Goal: Transaction & Acquisition: Purchase product/service

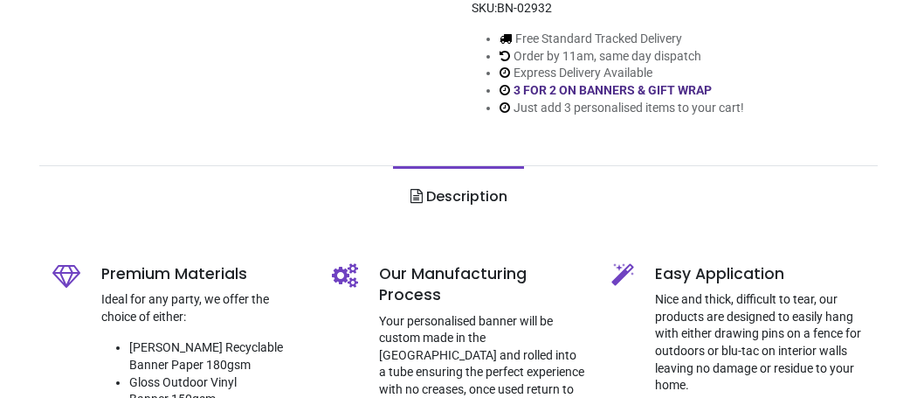
scroll to position [449, 0]
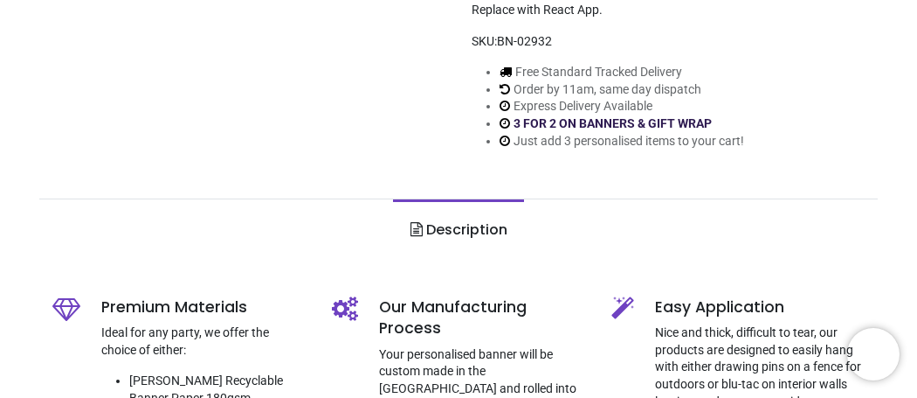
click at [600, 121] on link "3 FOR 2 ON BANNERS & GIFT WRAP" at bounding box center [613, 123] width 198 height 14
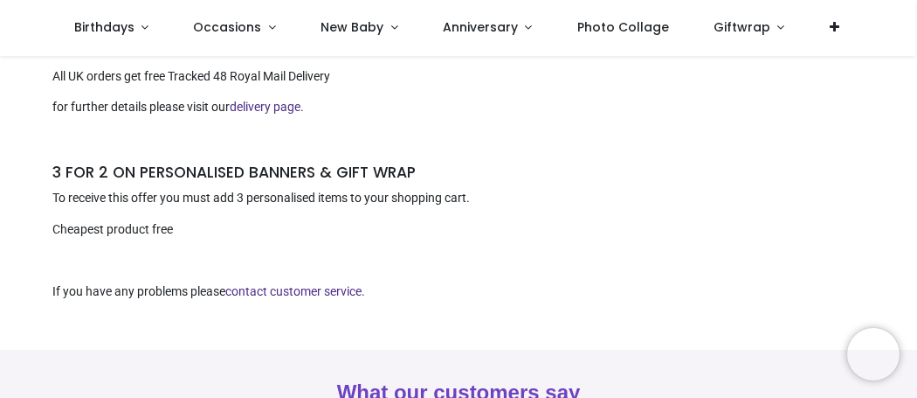
scroll to position [136, 0]
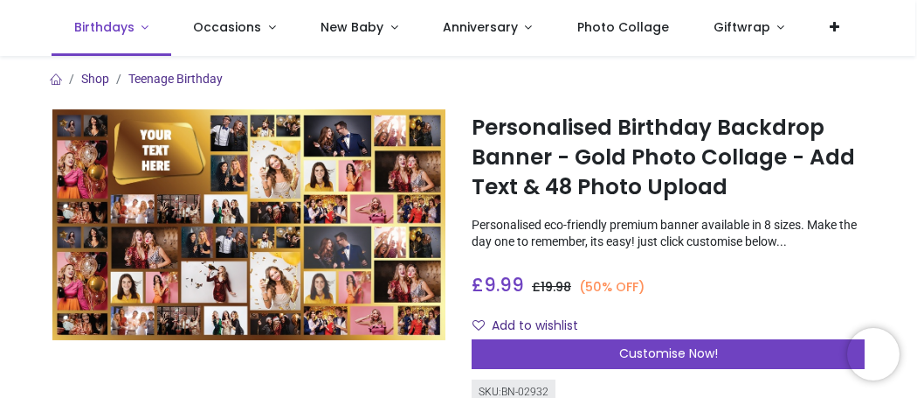
click at [129, 33] on span "Birthdays" at bounding box center [104, 26] width 60 height 17
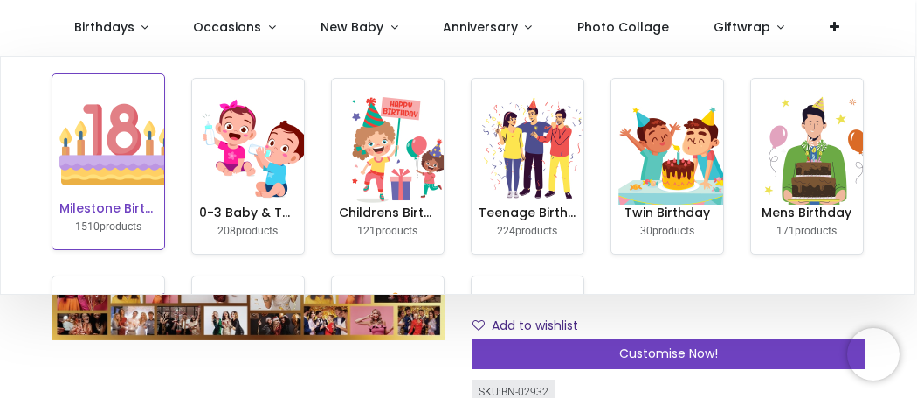
click at [110, 180] on img at bounding box center [115, 144] width 112 height 112
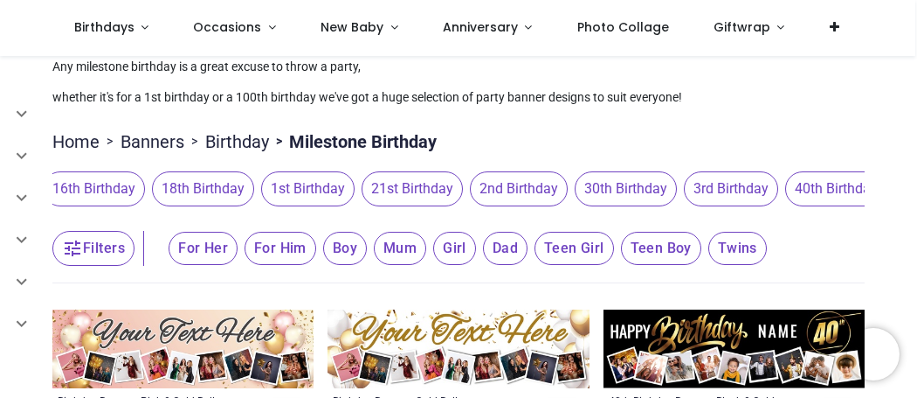
scroll to position [0, 356]
click at [616, 183] on span "30th Birthday" at bounding box center [621, 188] width 102 height 35
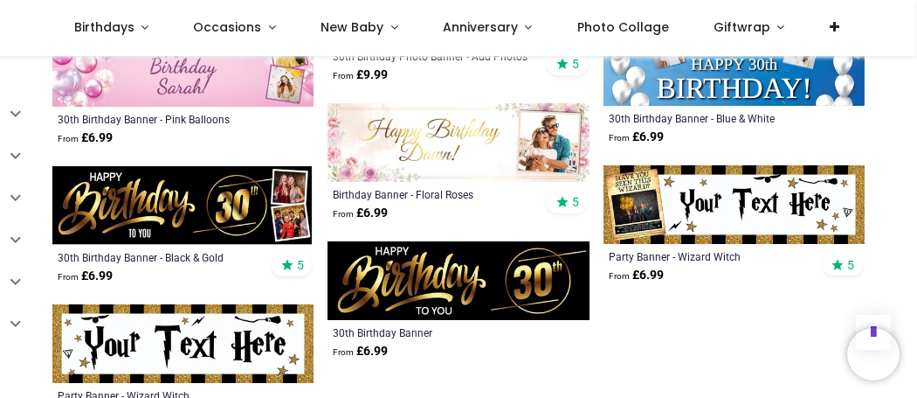
scroll to position [1331, 0]
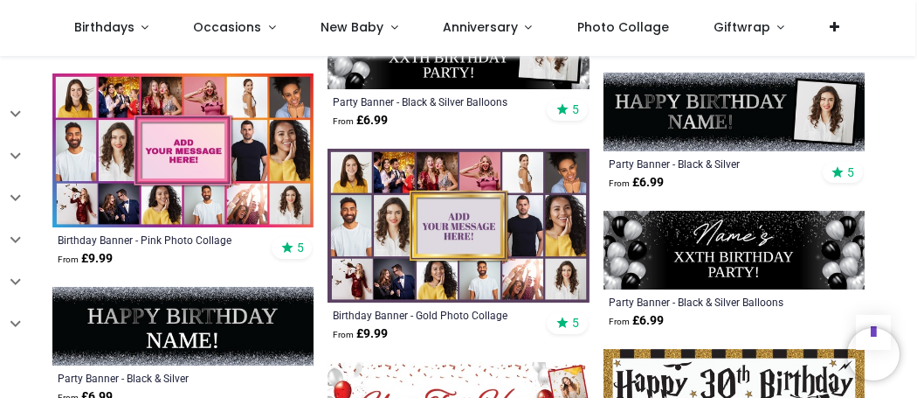
scroll to position [1665, 0]
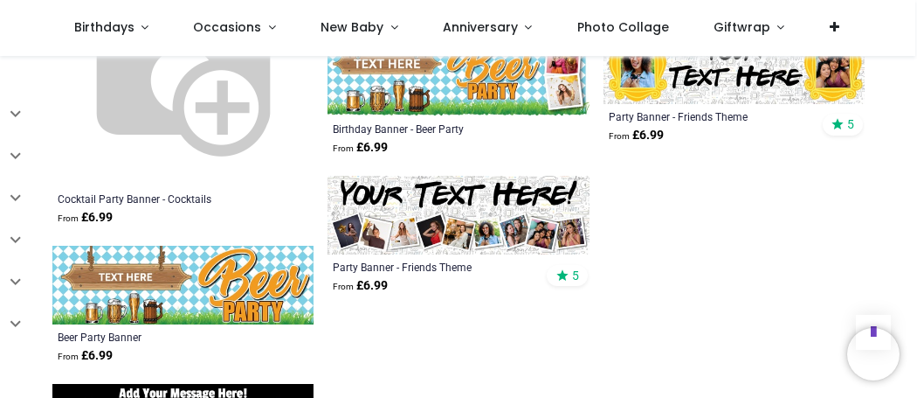
scroll to position [3800, 0]
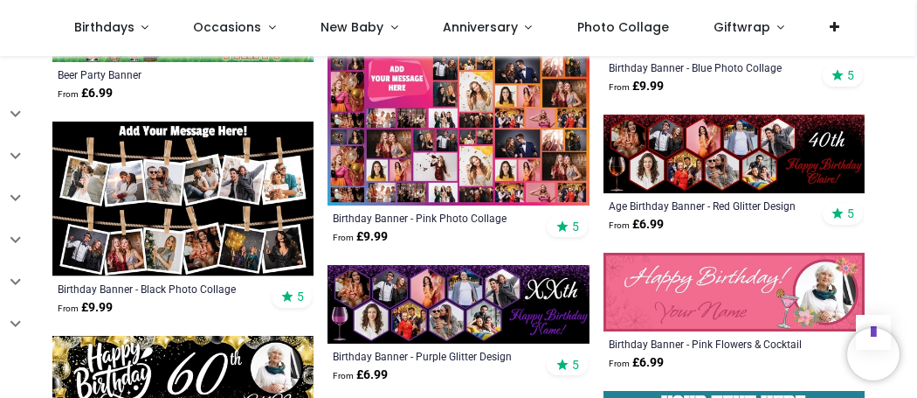
scroll to position [4063, 0]
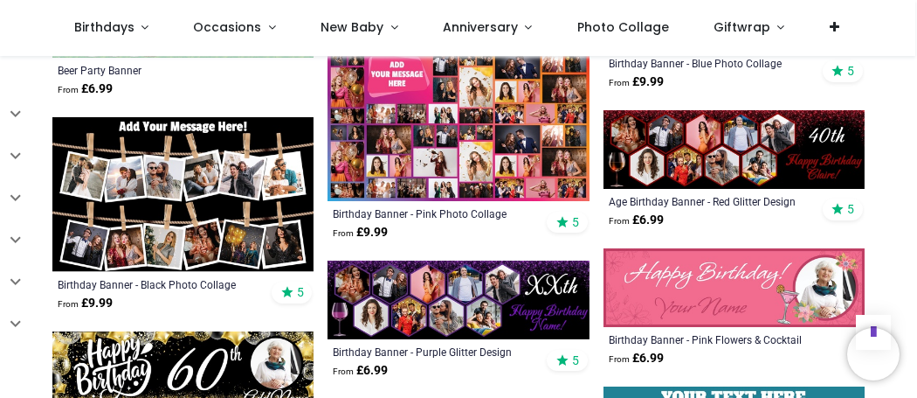
click at [232, 238] on img at bounding box center [182, 194] width 261 height 155
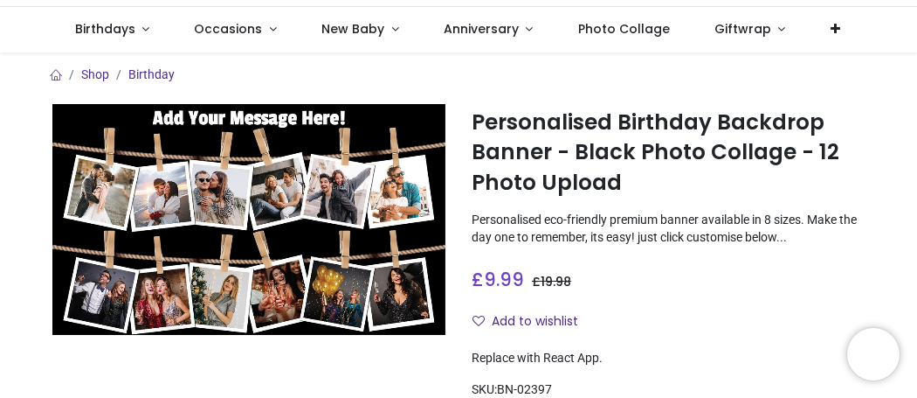
scroll to position [102, 0]
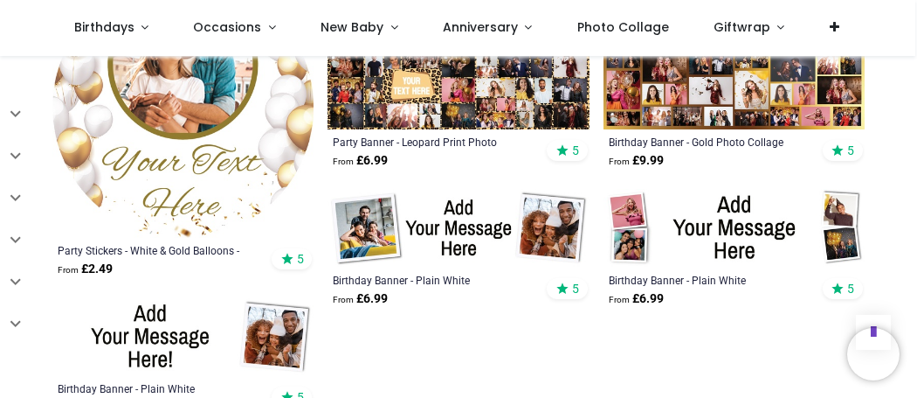
scroll to position [1269, 0]
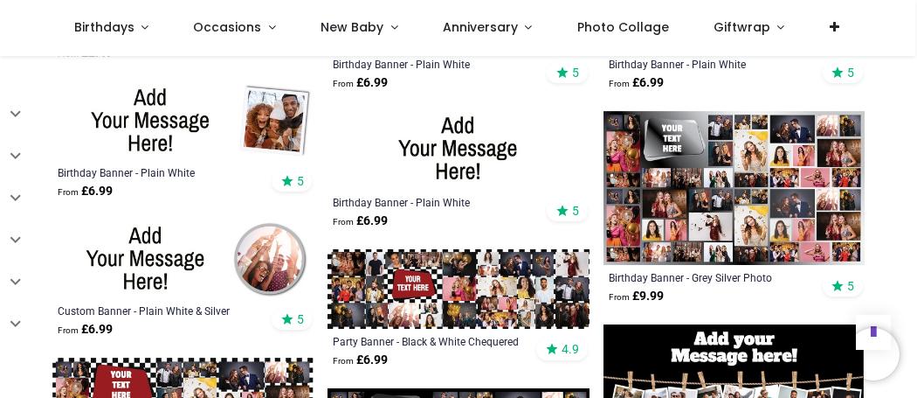
scroll to position [1483, 0]
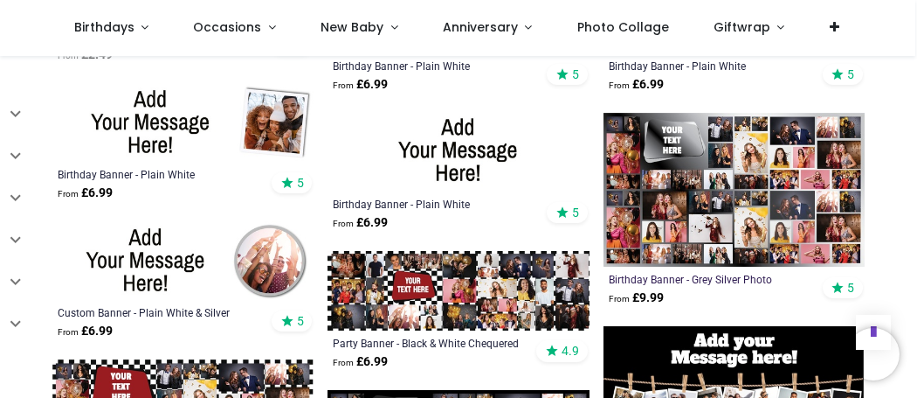
click at [664, 274] on div "Birthday Banner - Grey Silver Photo Collage" at bounding box center [709, 279] width 201 height 14
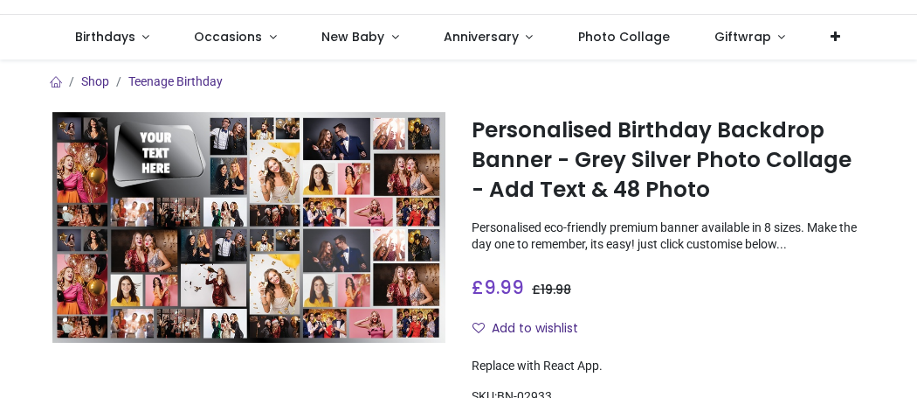
scroll to position [211, 0]
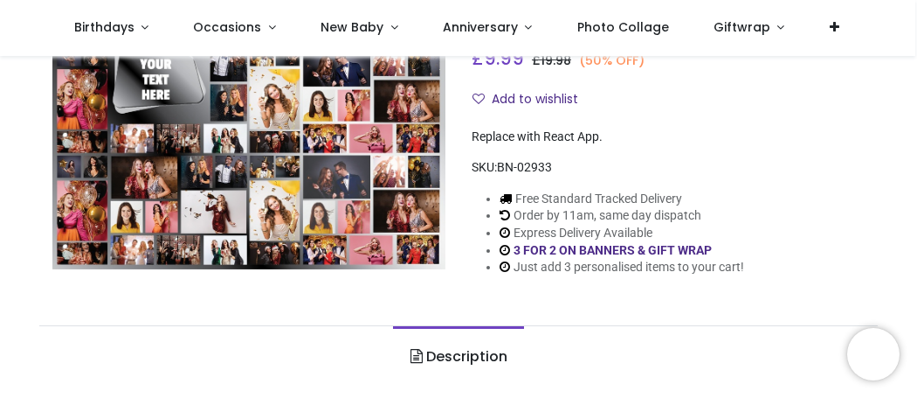
scroll to position [102, 0]
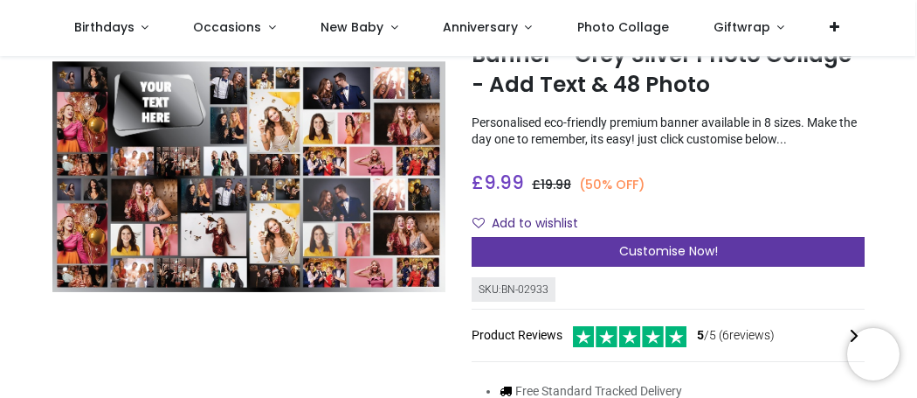
click at [628, 259] on div "Customise Now!" at bounding box center [668, 252] width 393 height 30
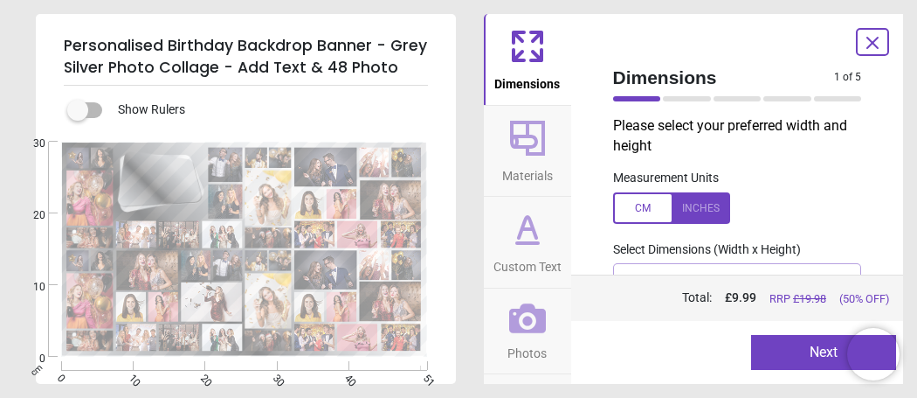
click at [78, 110] on label at bounding box center [78, 110] width 0 height 0
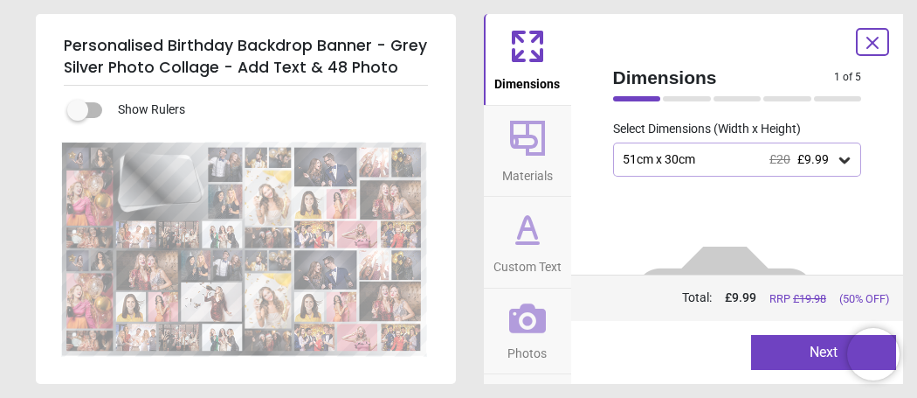
scroll to position [119, 0]
click at [843, 159] on icon at bounding box center [845, 162] width 10 height 6
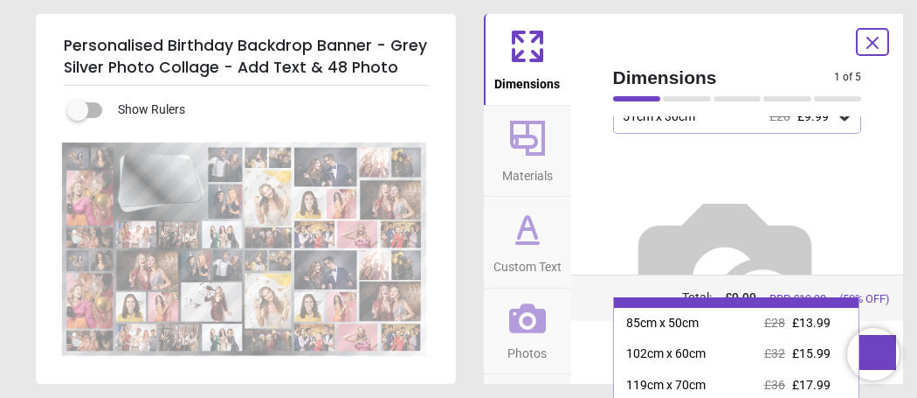
scroll to position [55, 0]
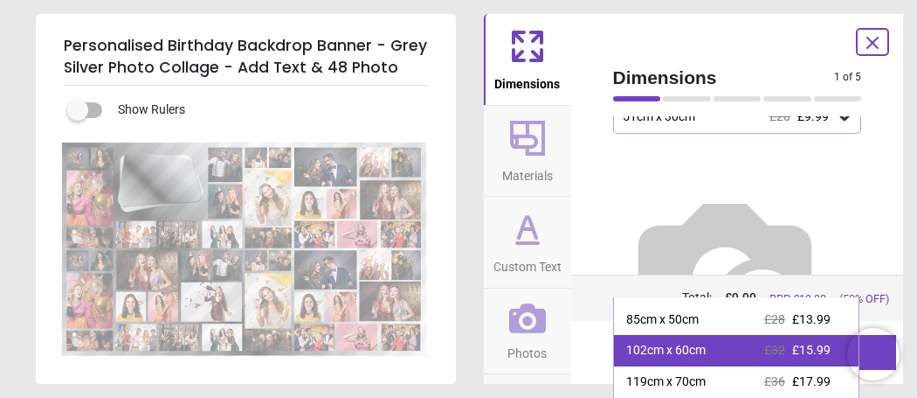
click at [695, 349] on div "102cm x 60cm" at bounding box center [666, 350] width 80 height 17
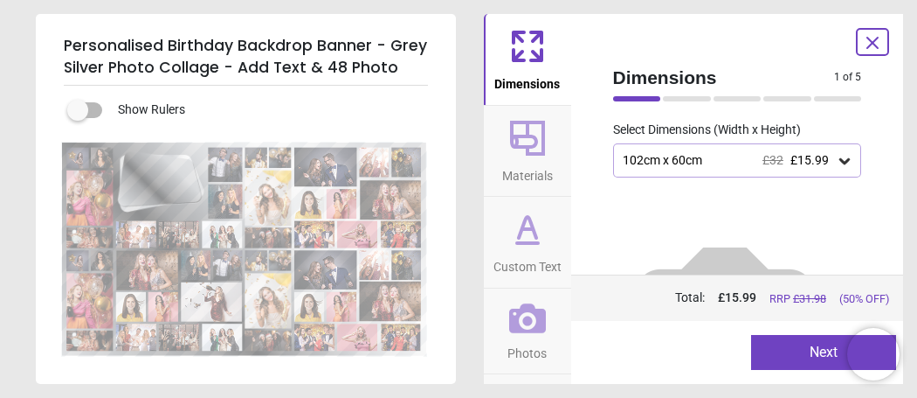
scroll to position [166, 0]
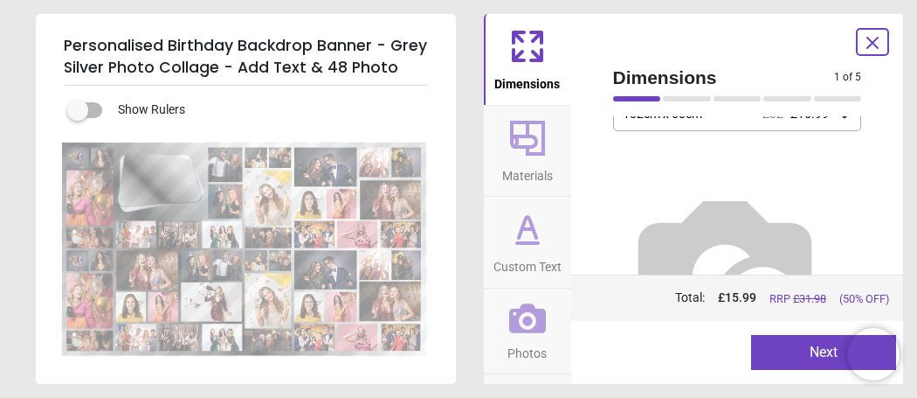
click at [824, 355] on button "Next" at bounding box center [823, 352] width 145 height 35
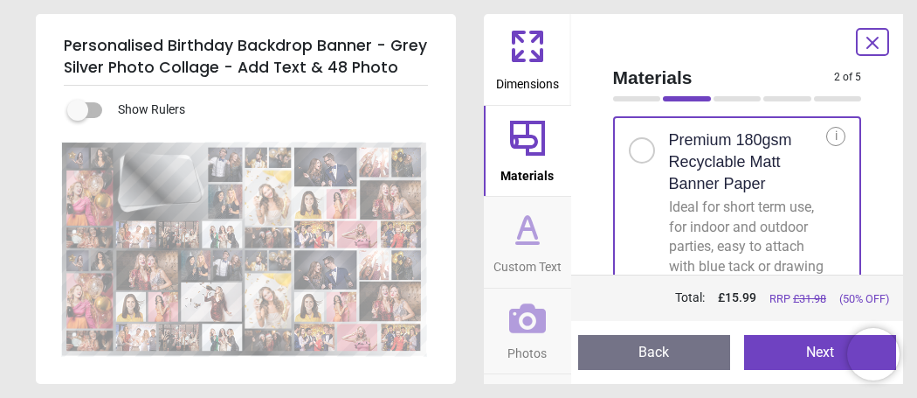
scroll to position [31, 0]
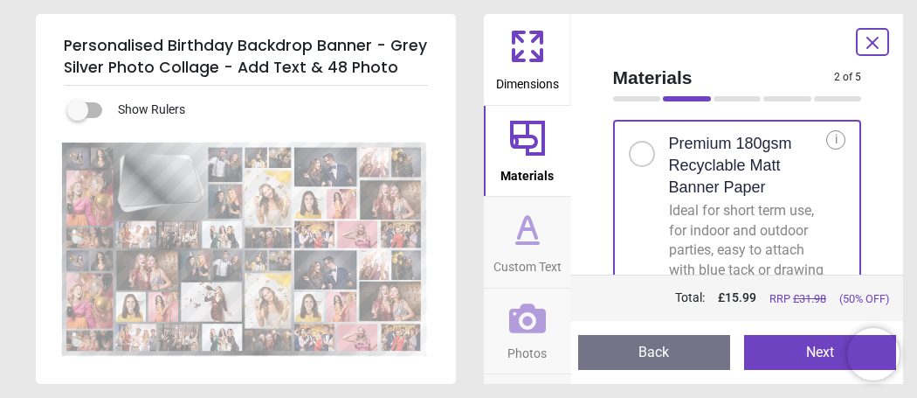
click at [783, 353] on button "Next" at bounding box center [820, 352] width 152 height 35
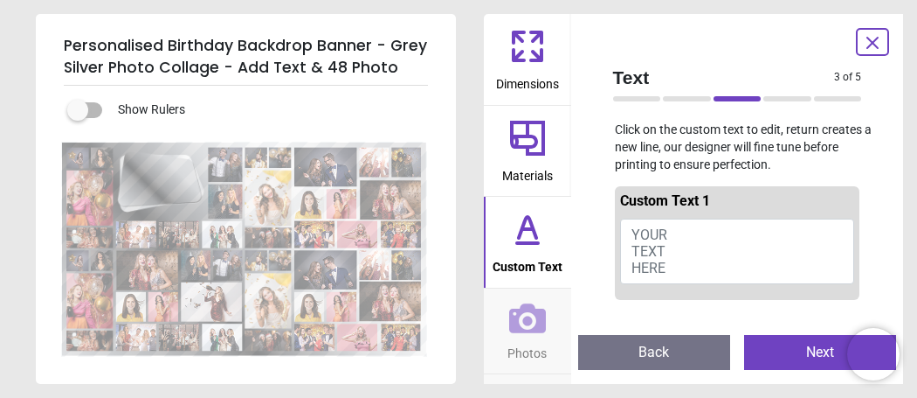
click at [669, 233] on button "YOUR TEXT HERE" at bounding box center [737, 251] width 235 height 66
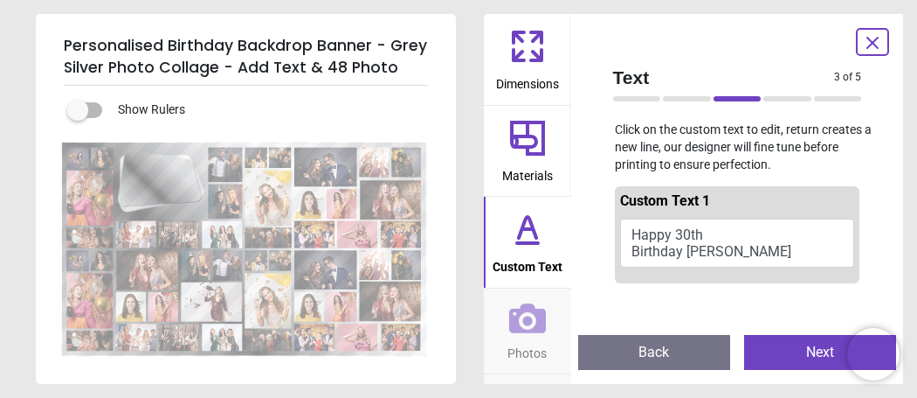
scroll to position [0, 0]
type textarea "**********"
click at [799, 352] on button "Next" at bounding box center [820, 352] width 152 height 35
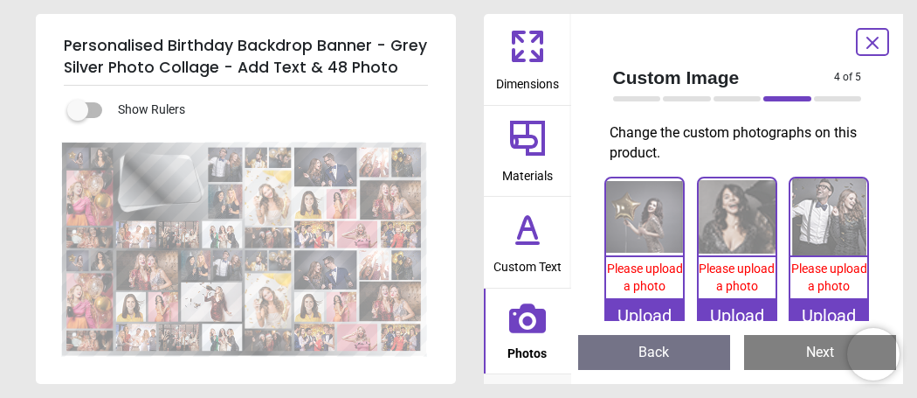
click at [649, 313] on div "Upload" at bounding box center [644, 315] width 77 height 35
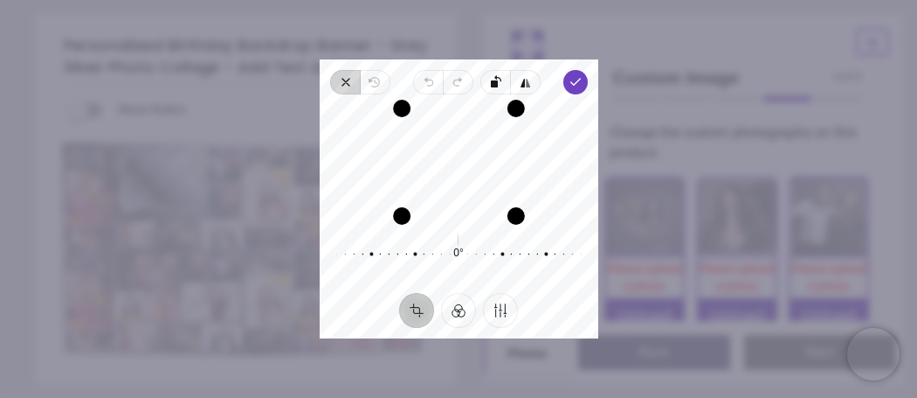
click at [341, 79] on icon "button" at bounding box center [346, 82] width 14 height 14
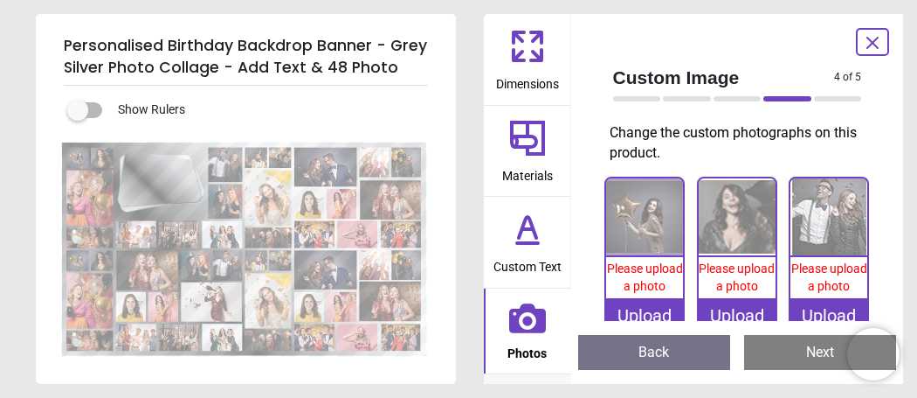
click at [868, 46] on icon at bounding box center [873, 43] width 10 height 10
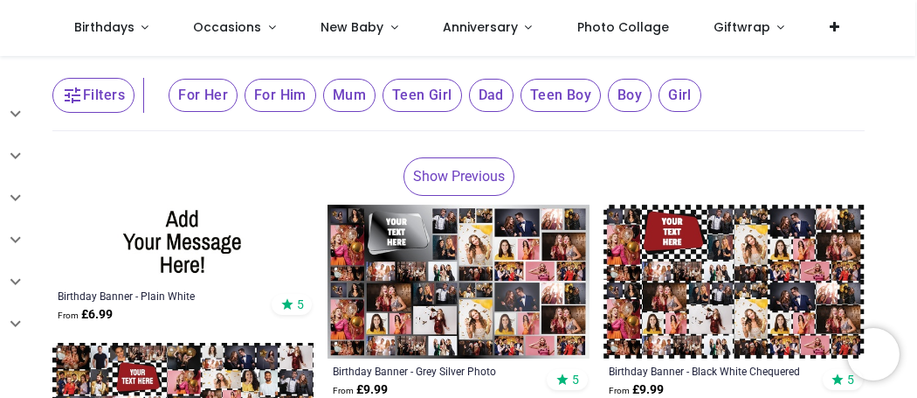
scroll to position [219, 0]
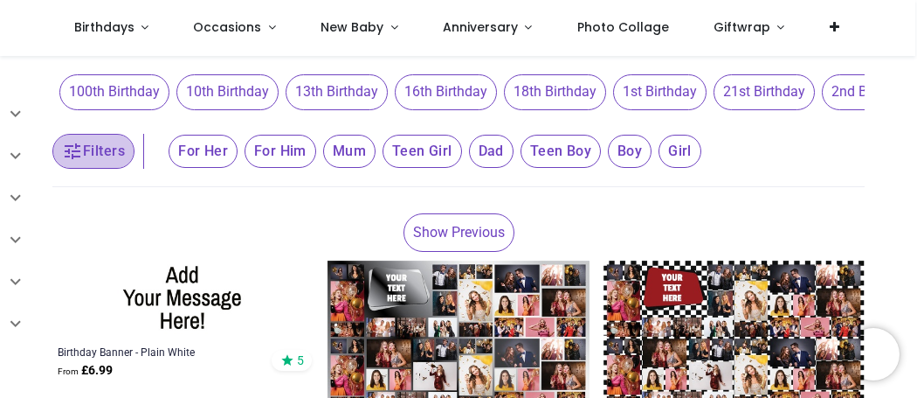
click at [84, 152] on button "Filters" at bounding box center [93, 151] width 82 height 35
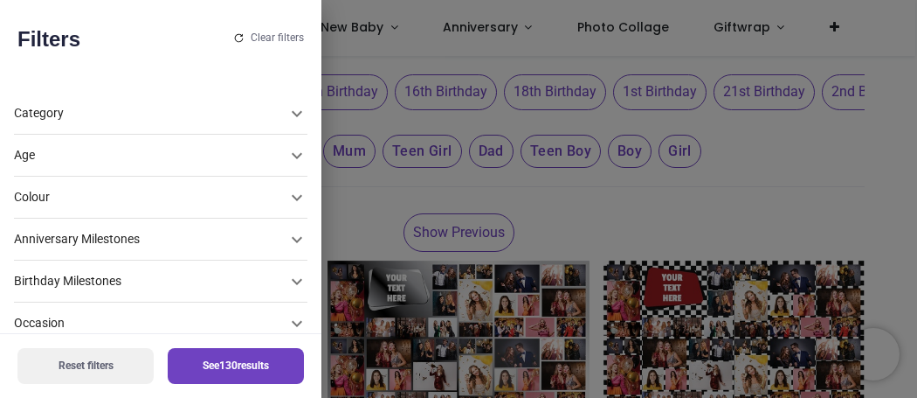
click at [56, 202] on div "Colour" at bounding box center [150, 197] width 273 height 17
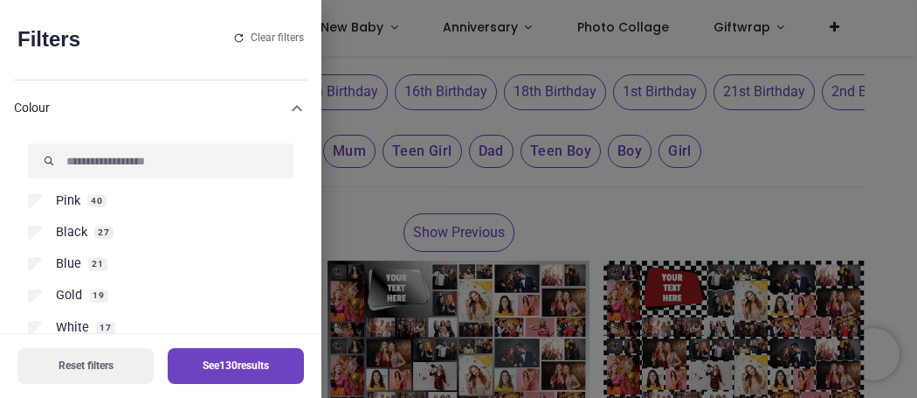
scroll to position [112, 0]
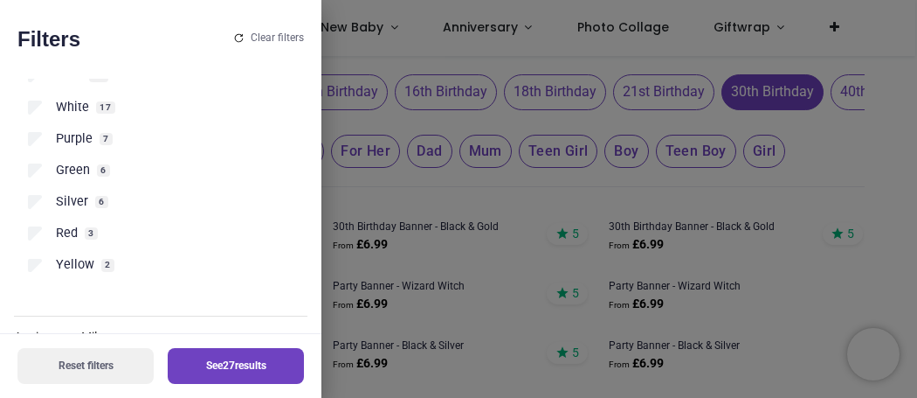
scroll to position [328, 0]
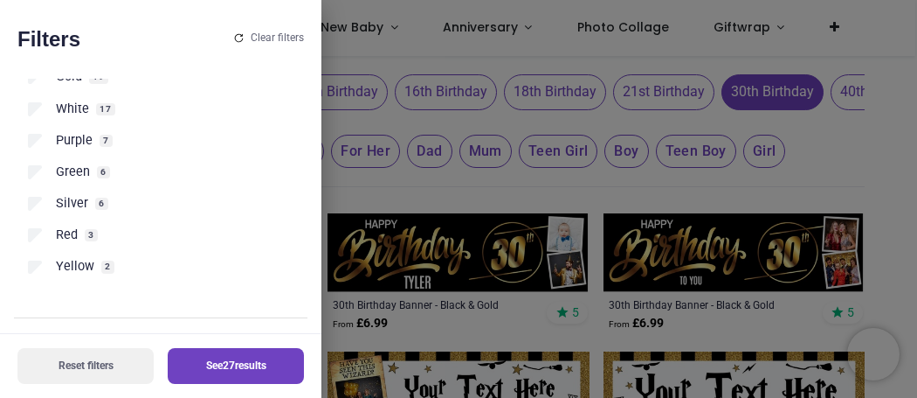
click at [200, 368] on button "See 27 results" at bounding box center [236, 366] width 136 height 36
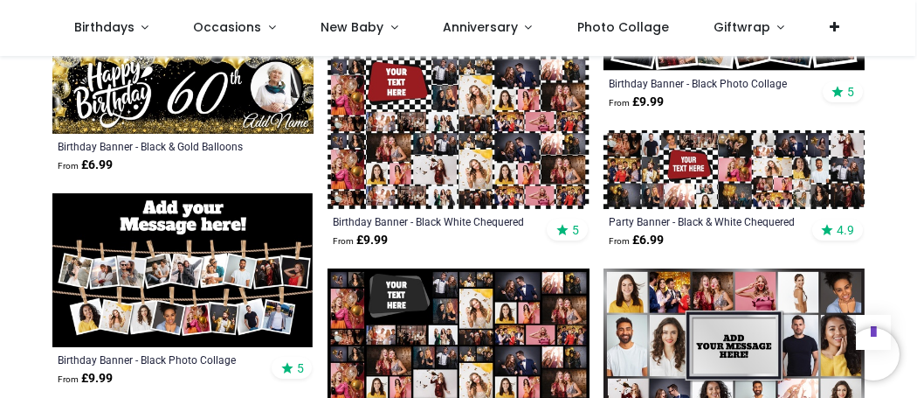
scroll to position [1207, 0]
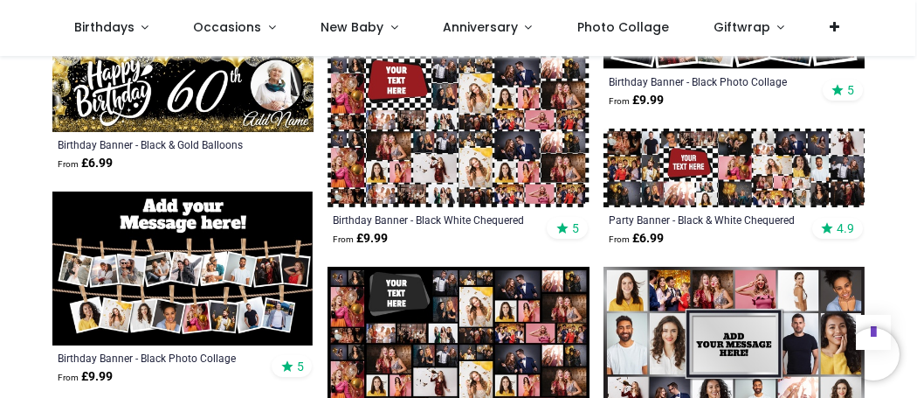
click at [459, 340] on img at bounding box center [458, 343] width 261 height 154
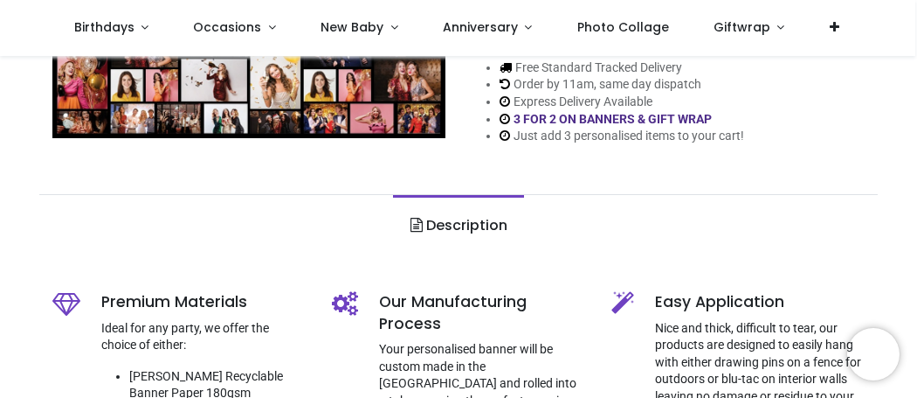
scroll to position [177, 0]
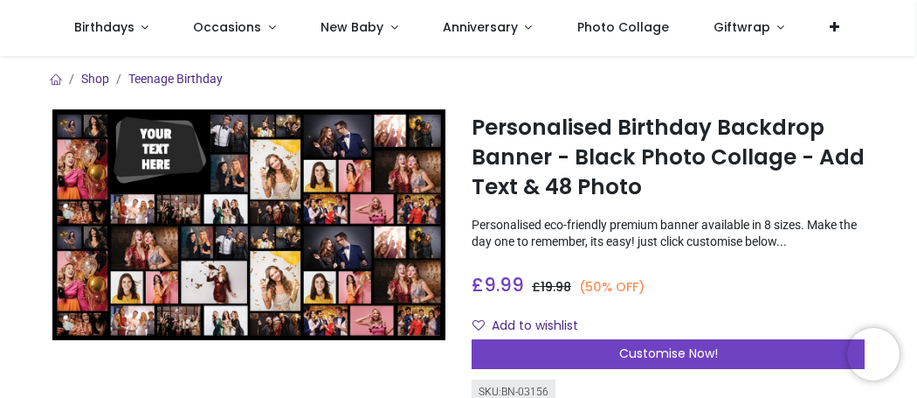
scroll to position [235, 0]
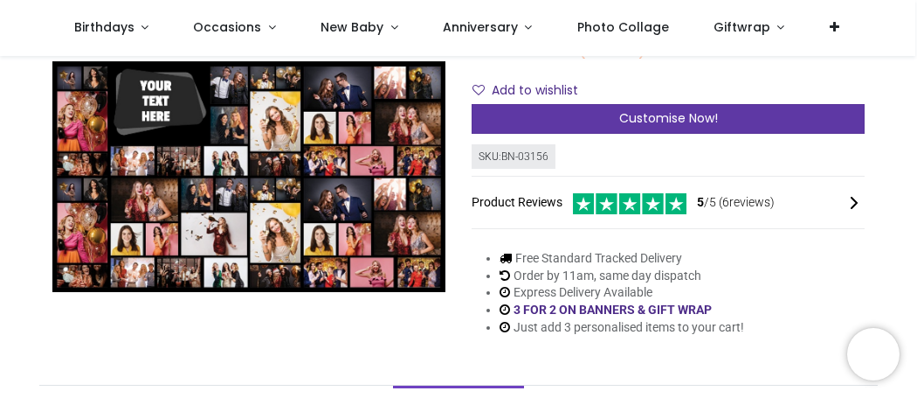
click at [654, 126] on div "Customise Now!" at bounding box center [668, 119] width 393 height 30
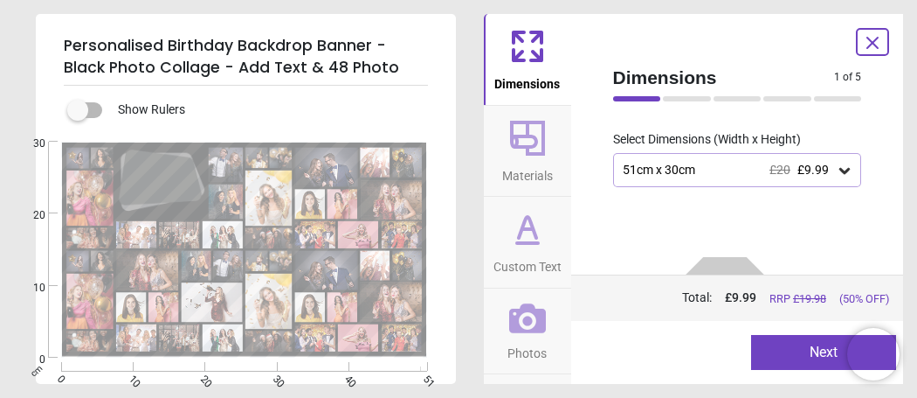
scroll to position [114, 0]
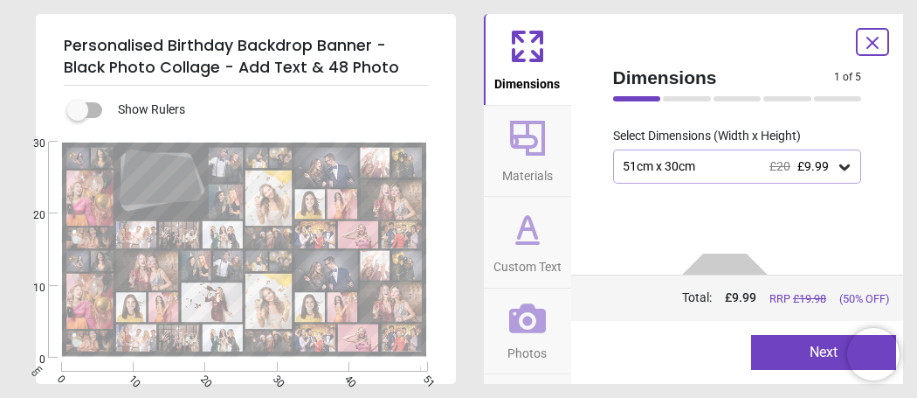
click at [818, 162] on span "£9.99" at bounding box center [813, 166] width 31 height 14
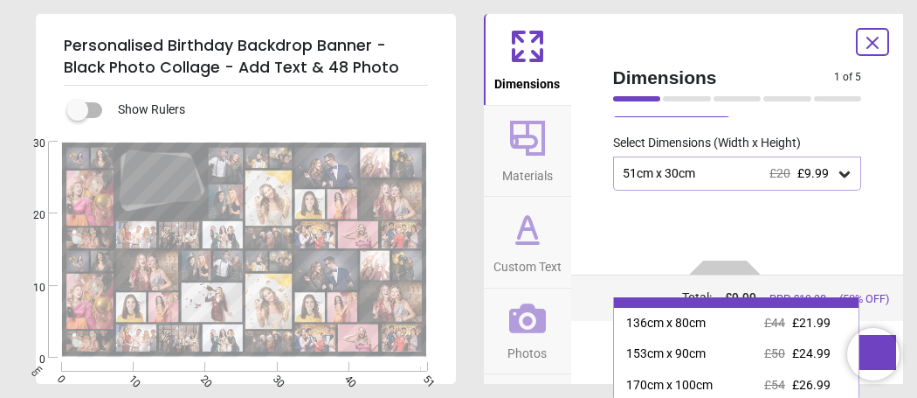
scroll to position [146, 0]
